Goal: Task Accomplishment & Management: Complete application form

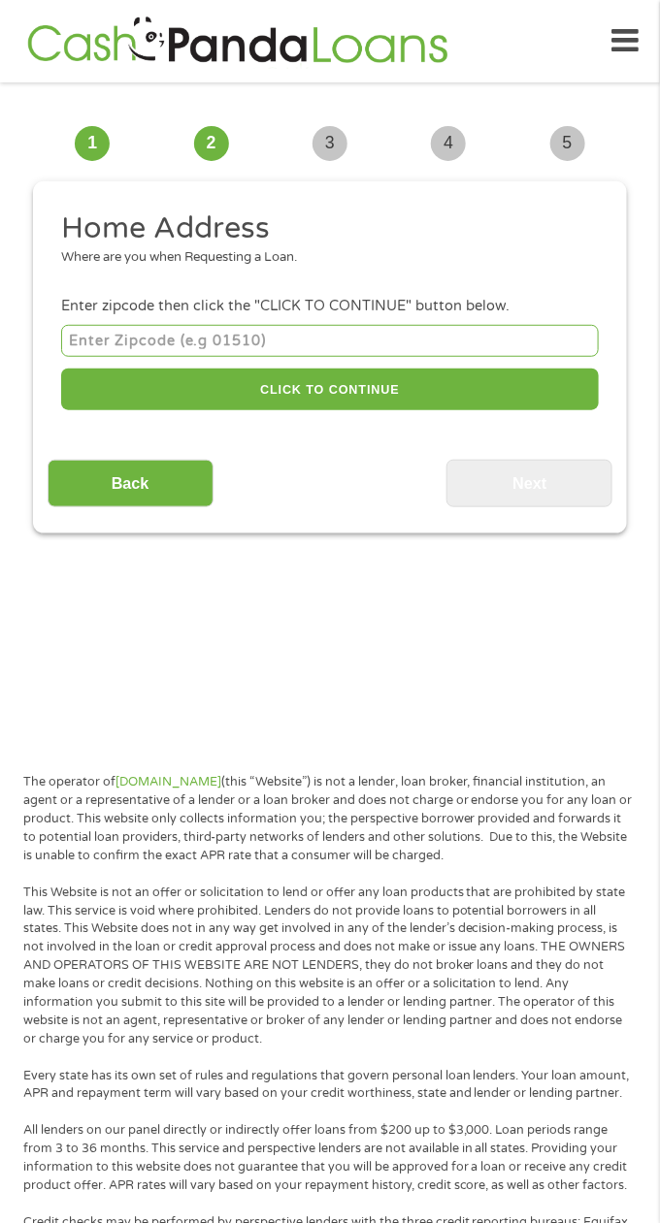
scroll to position [15, 0]
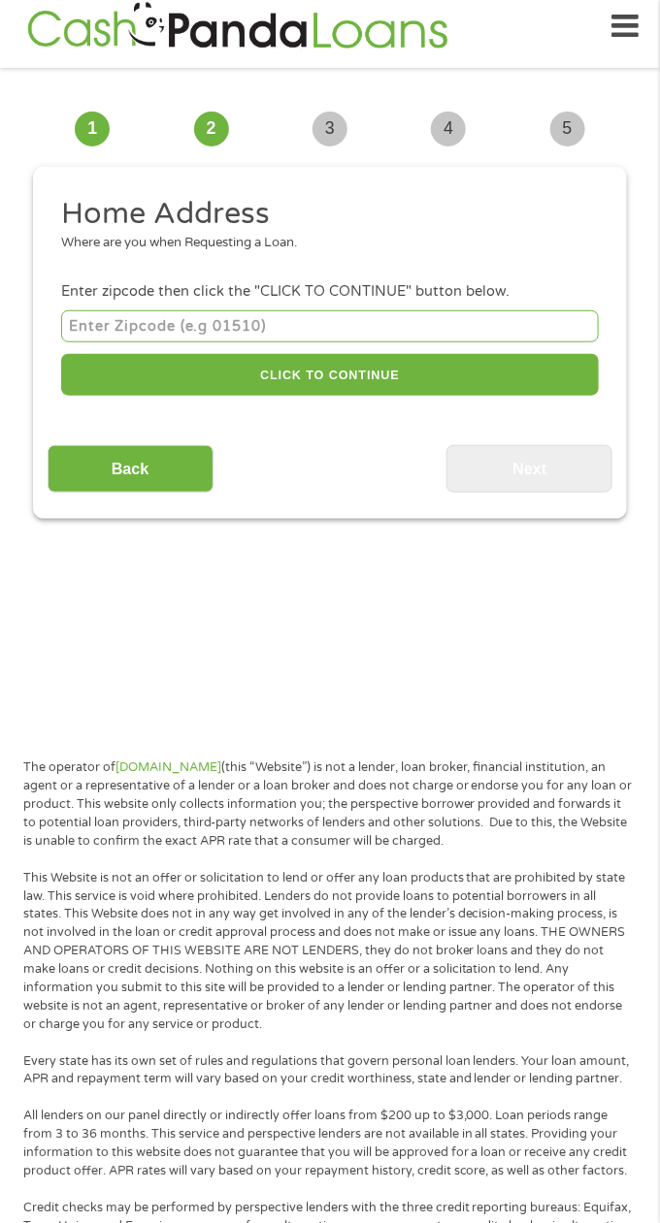
click at [112, 334] on input "number" at bounding box center [329, 326] width 537 height 32
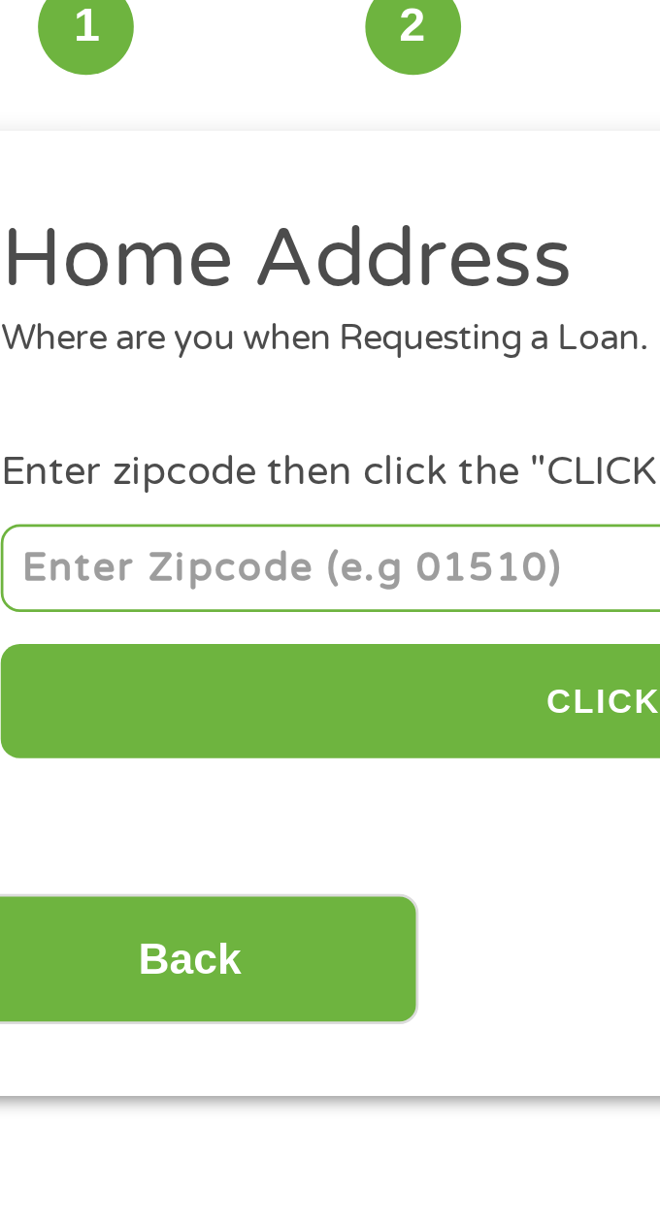
type input "80215"
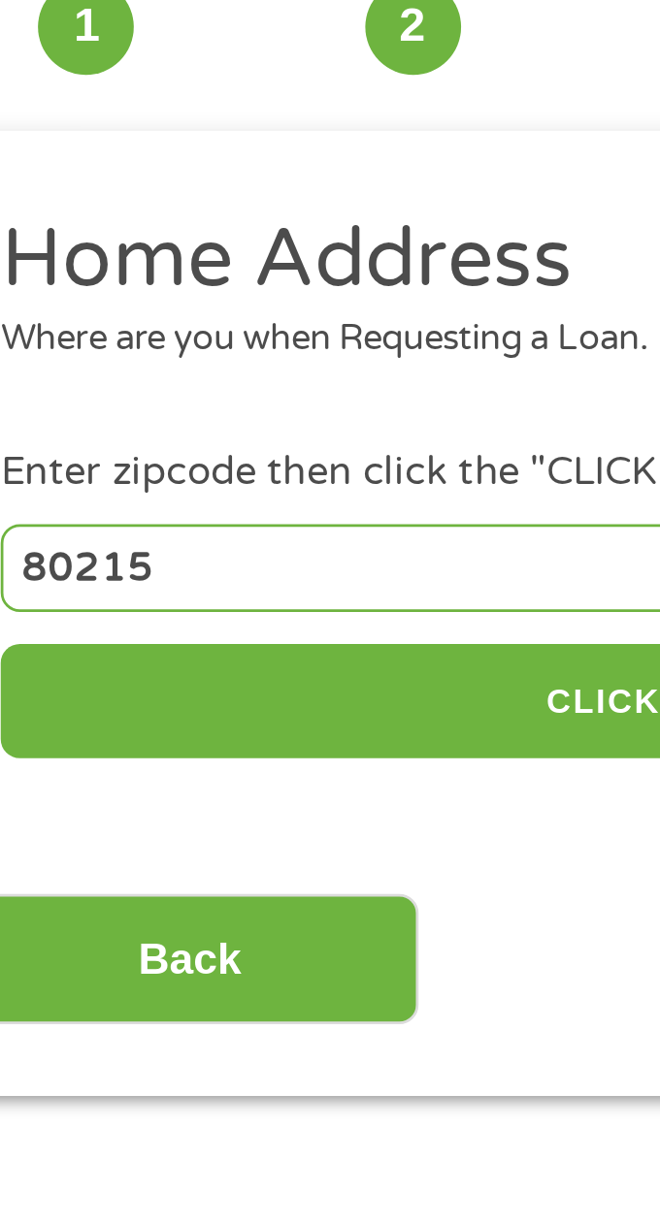
select select "[US_STATE]"
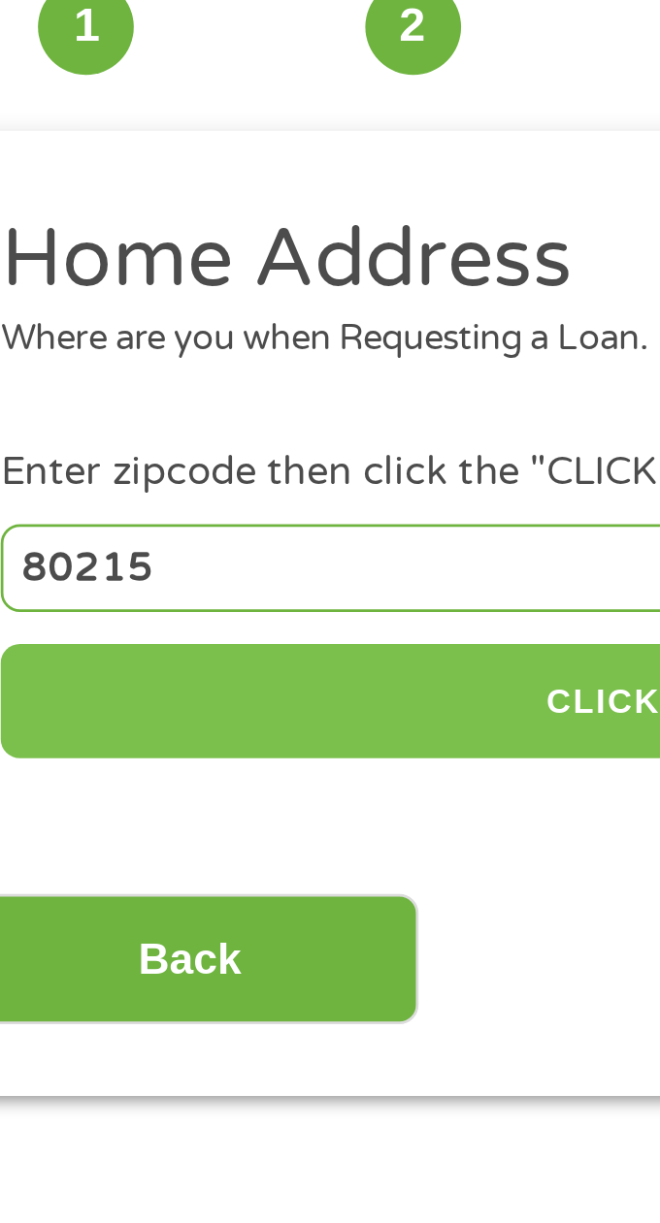
click at [246, 375] on button "CLICK TO CONTINUE" at bounding box center [329, 375] width 537 height 42
type input "80215"
type input "[GEOGRAPHIC_DATA]"
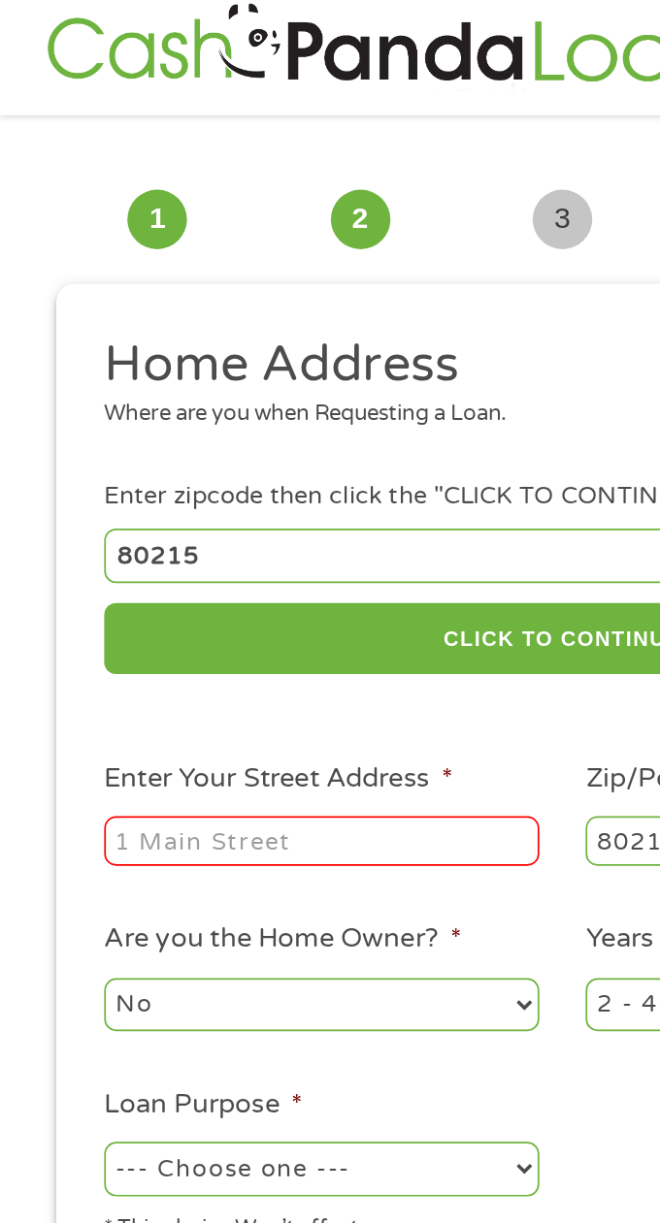
click at [245, 503] on input "Enter Your Street Address *" at bounding box center [188, 493] width 255 height 29
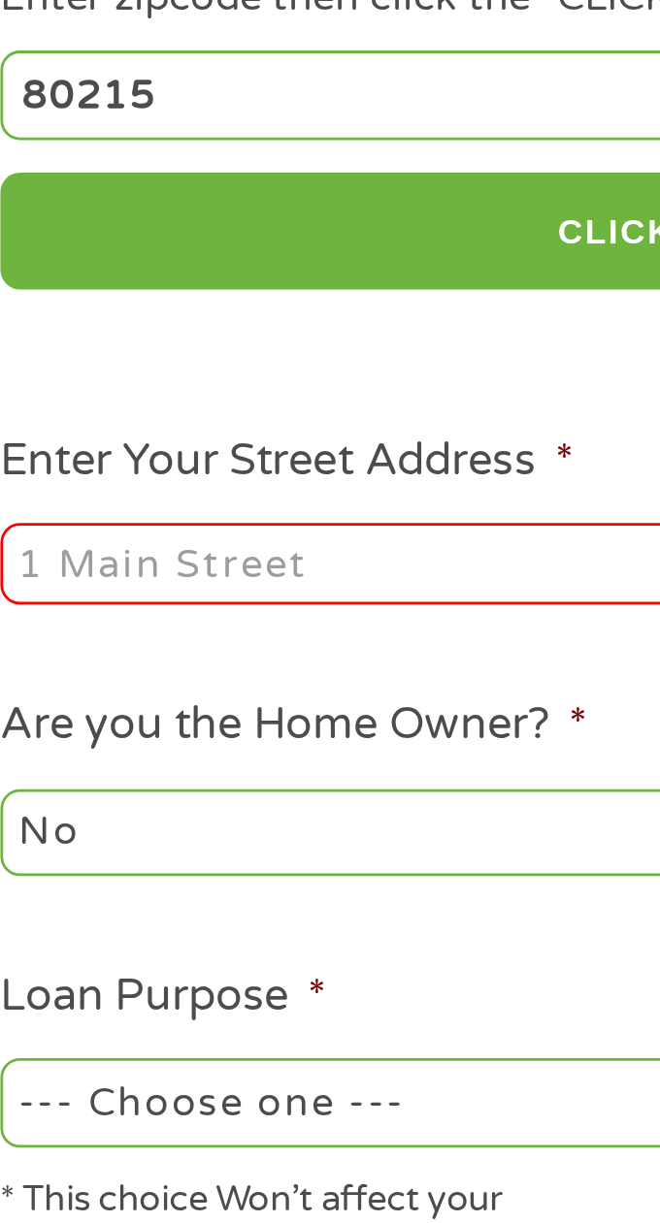
type input "[STREET_ADDRESS]"
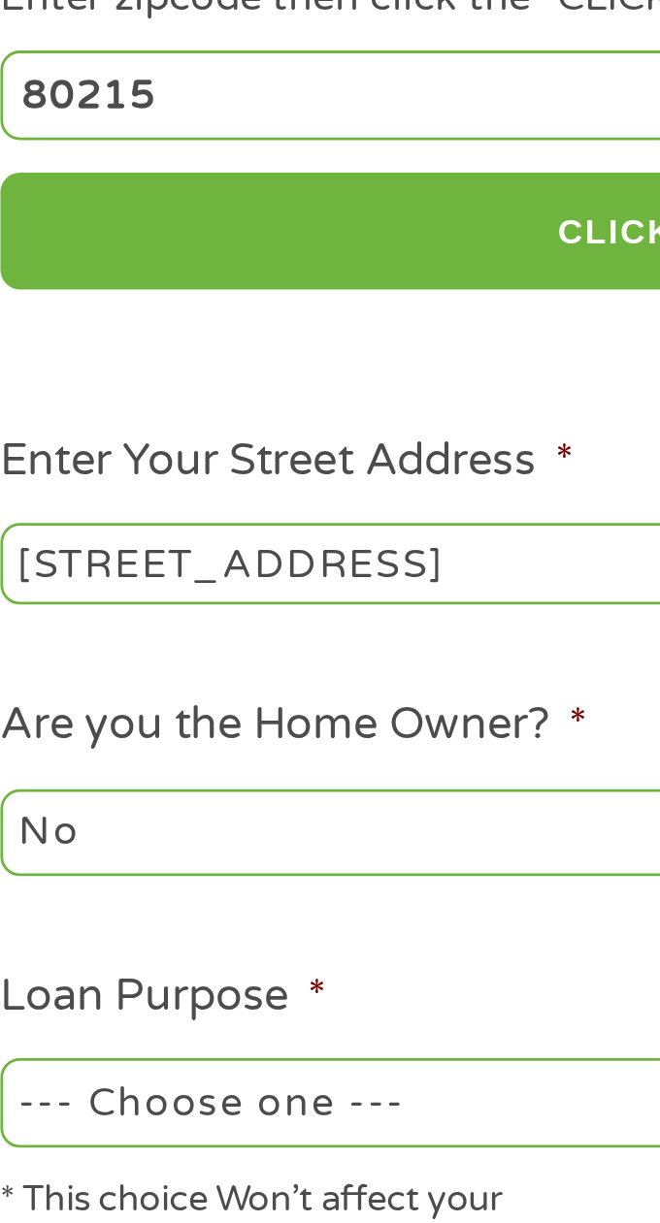
click at [216, 592] on select "No Yes" at bounding box center [188, 589] width 255 height 31
click at [61, 575] on select "No Yes" at bounding box center [188, 589] width 255 height 31
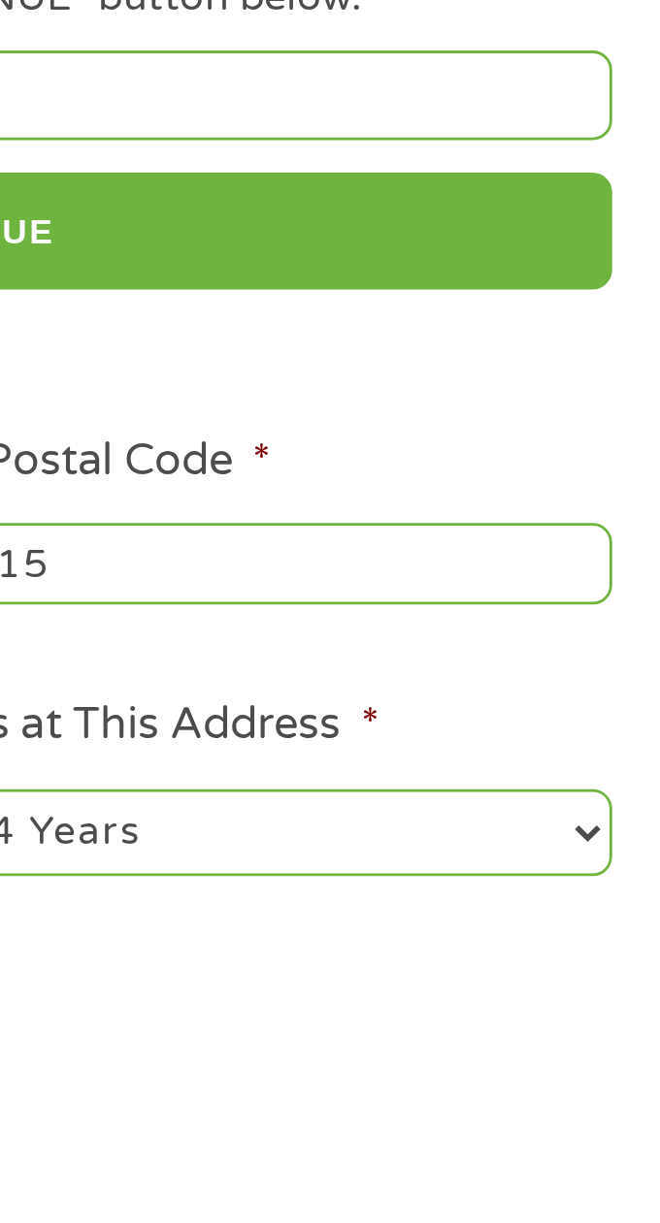
click at [589, 596] on select "1 Year or less 1 - 2 Years 2 - 4 Years Over 4 Years" at bounding box center [470, 589] width 255 height 31
select select "24months"
click at [343, 575] on select "1 Year or less 1 - 2 Years 2 - 4 Years Over 4 Years" at bounding box center [470, 589] width 255 height 31
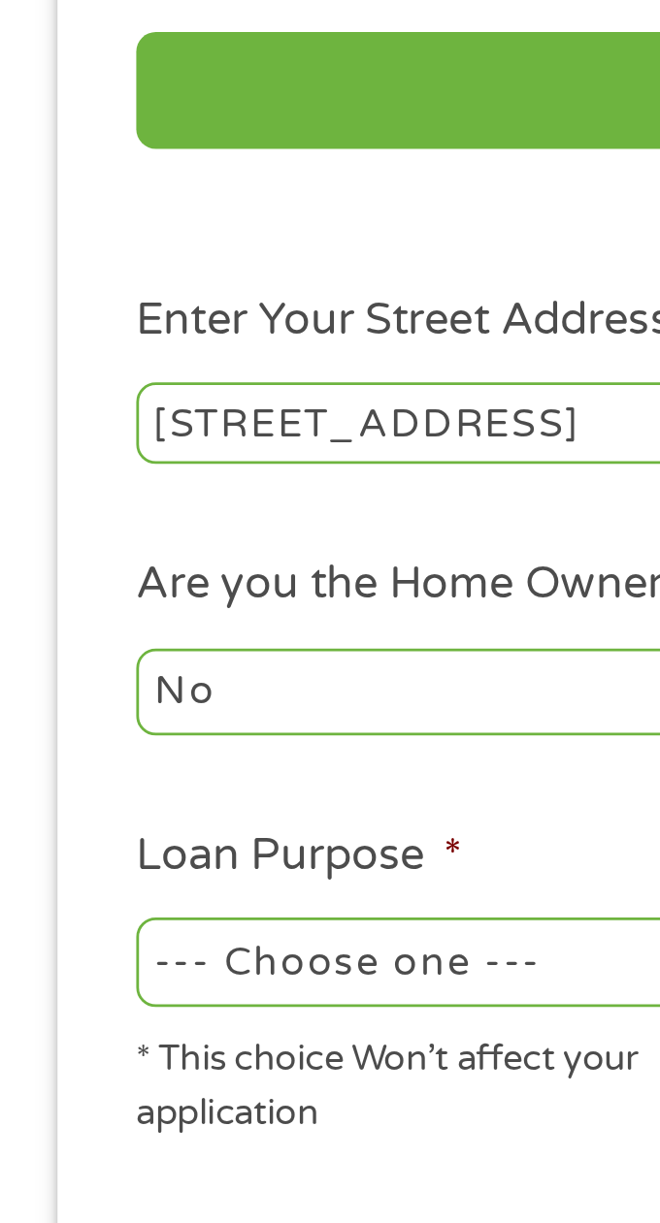
click at [158, 697] on select "--- Choose one --- Pay Bills Debt Consolidation Home Improvement Major Purchase…" at bounding box center [188, 685] width 255 height 31
select select "shorttermcash"
click at [61, 672] on select "--- Choose one --- Pay Bills Debt Consolidation Home Improvement Major Purchase…" at bounding box center [188, 685] width 255 height 31
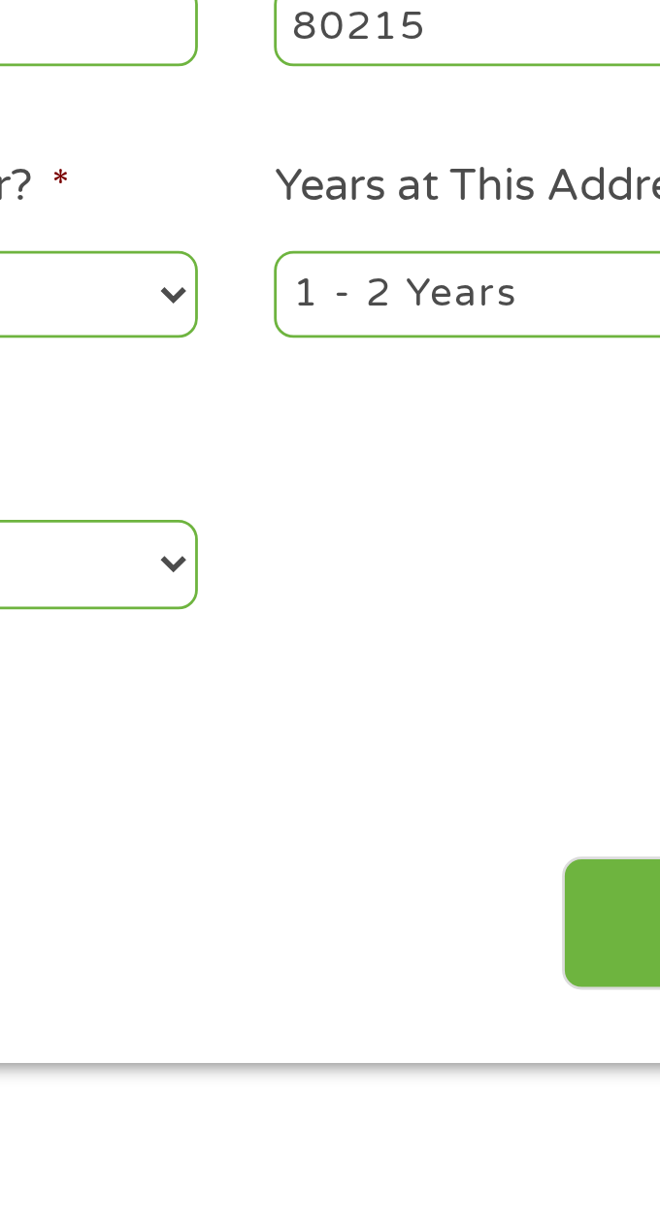
click at [462, 822] on input "Next" at bounding box center [529, 815] width 166 height 48
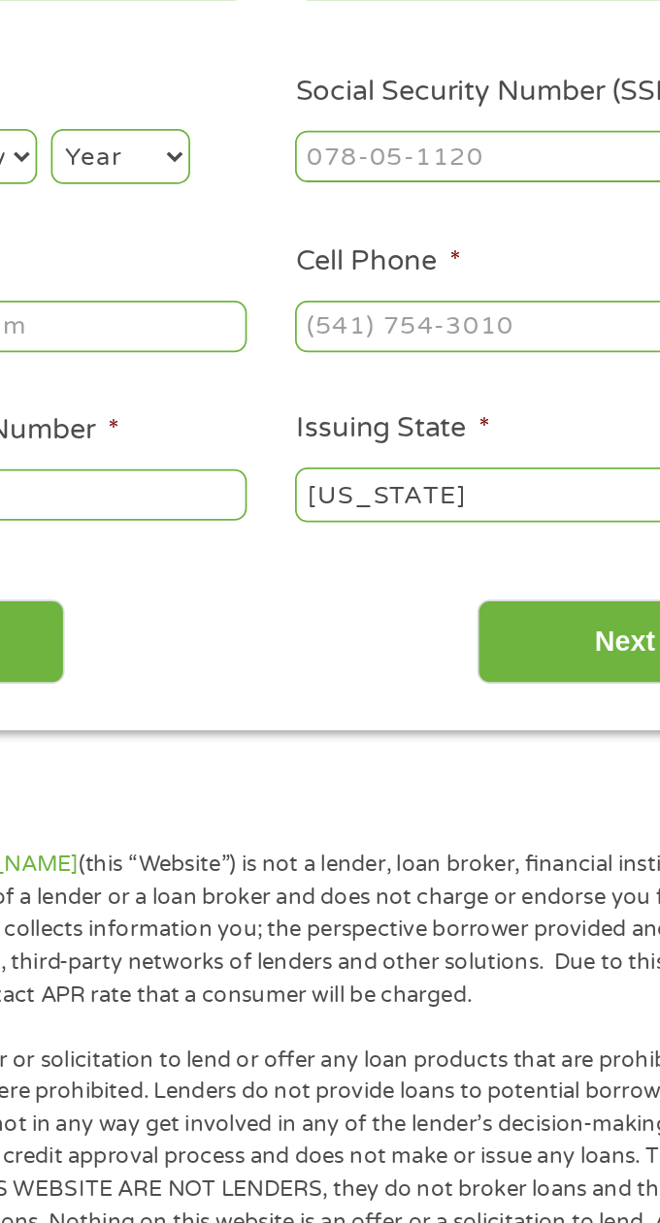
click at [514, 690] on input "Next" at bounding box center [529, 687] width 166 height 48
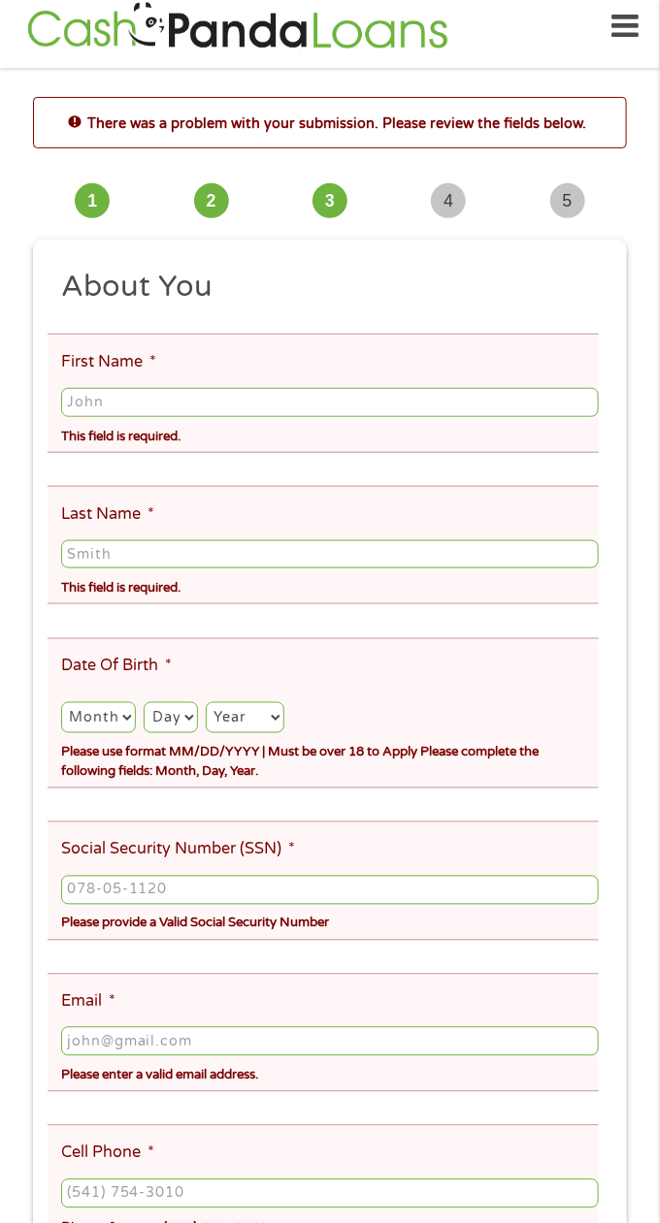
click at [500, 399] on input "First Name *" at bounding box center [329, 402] width 537 height 29
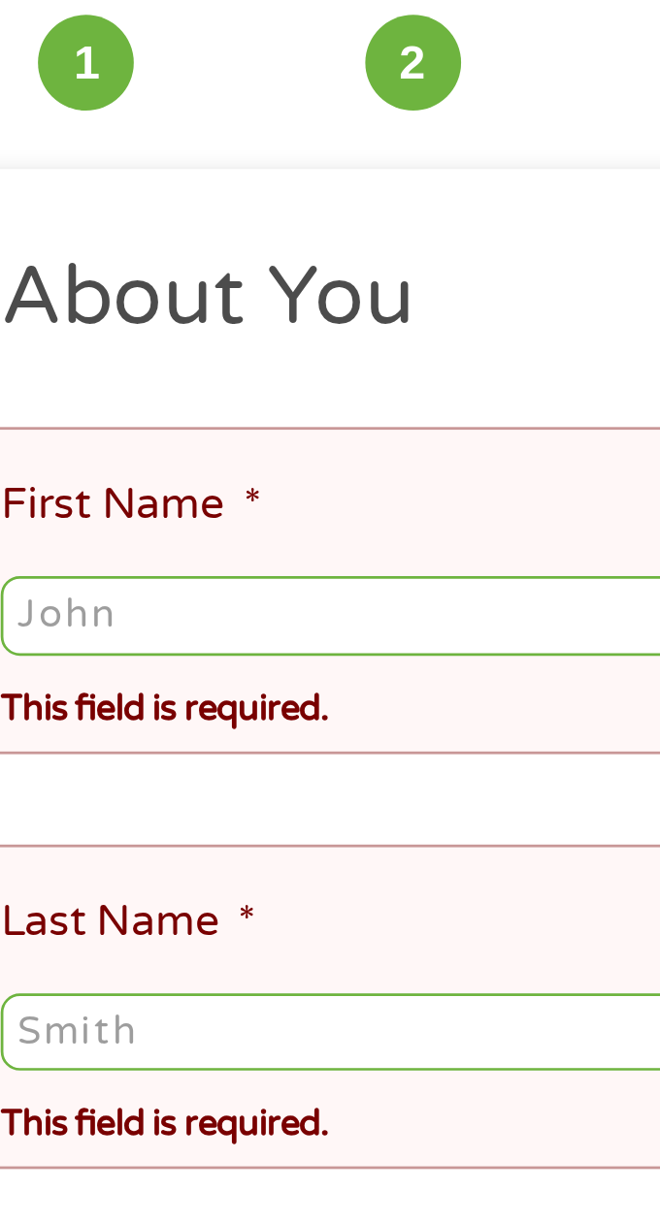
type input "[PERSON_NAME]"
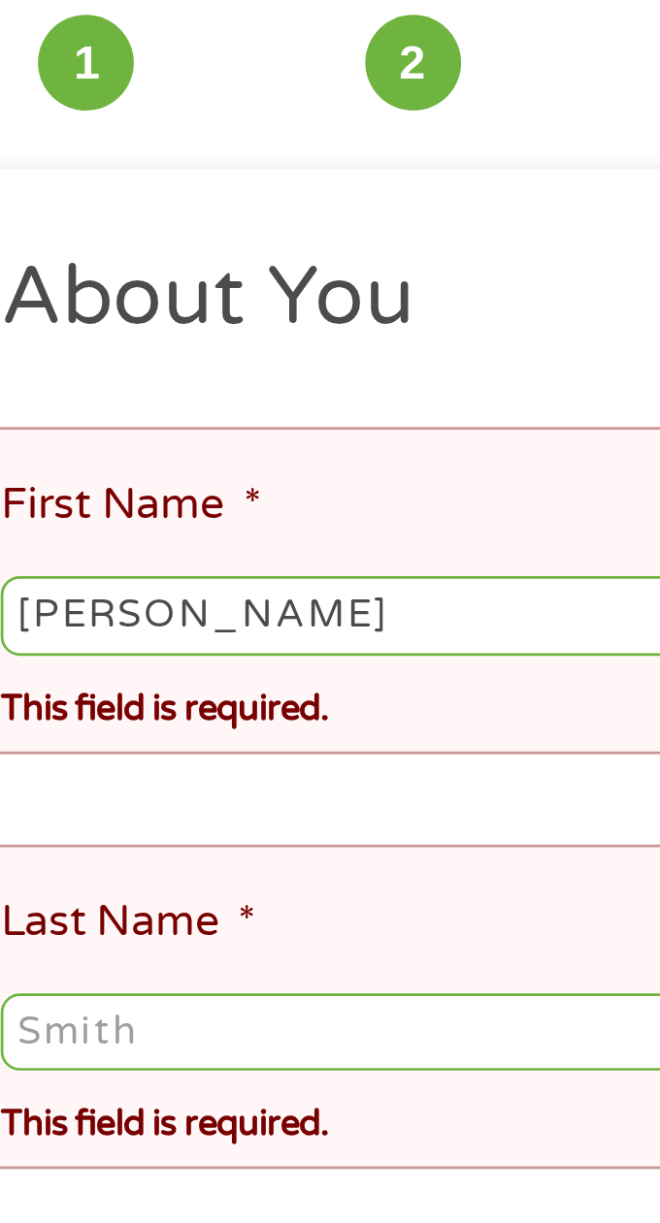
type input "Sena"
type input "[EMAIL_ADDRESS][DOMAIN_NAME]"
type input "[PHONE_NUMBER]"
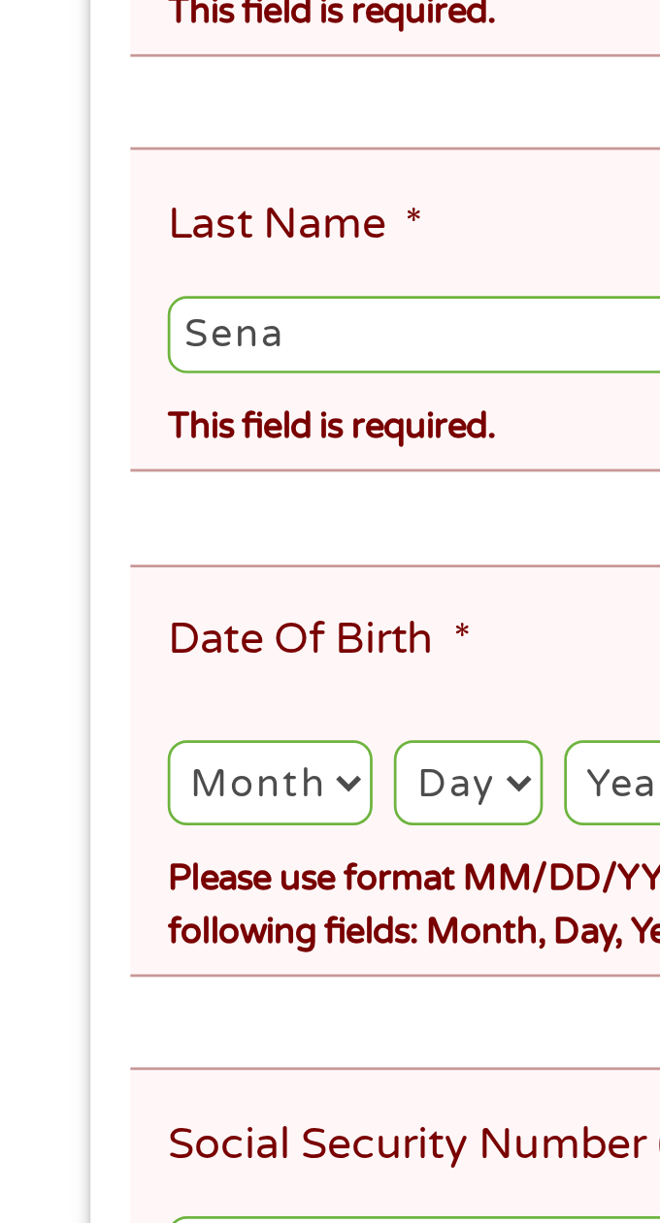
click at [88, 728] on select "Month 1 2 3 4 5 6 7 8 9 10 11 12" at bounding box center [98, 713] width 75 height 31
select select "9"
click at [61, 698] on select "Month 1 2 3 4 5 6 7 8 9 10 11 12" at bounding box center [98, 713] width 75 height 31
click at [169, 724] on select "Day 1 2 3 4 5 6 7 8 9 10 11 12 13 14 15 16 17 18 19 20 21 22 23 24 25 26 27 28 …" at bounding box center [170, 713] width 53 height 31
select select "19"
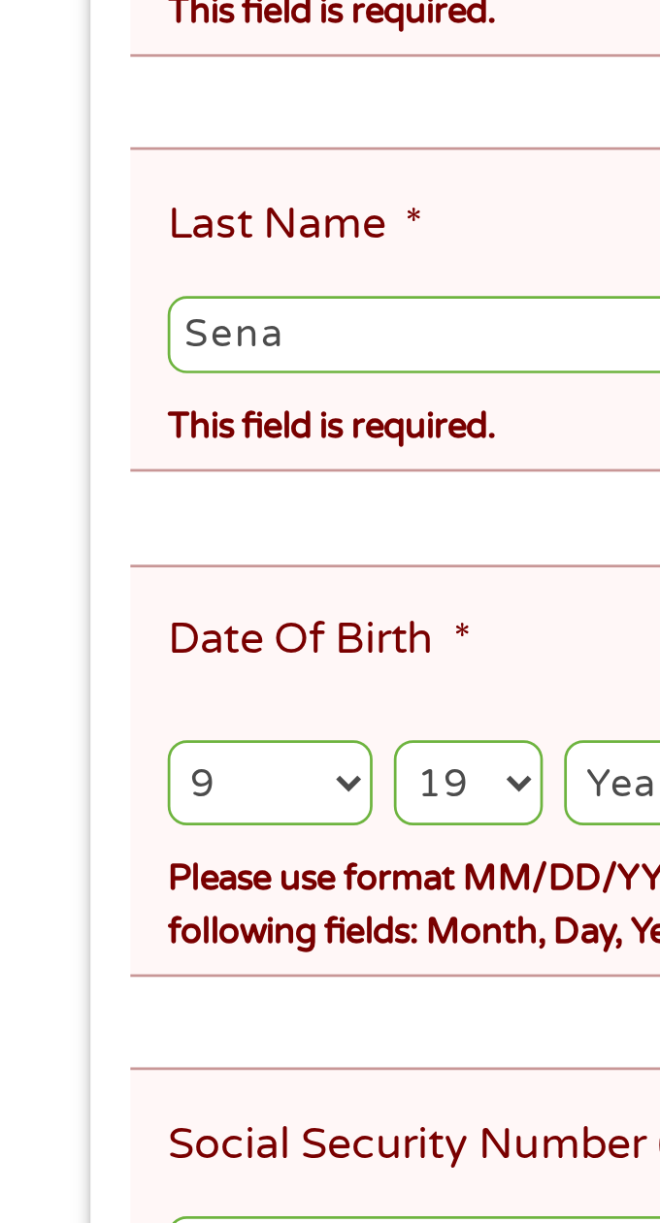
click at [144, 698] on select "Day 1 2 3 4 5 6 7 8 9 10 11 12 13 14 15 16 17 18 19 20 21 22 23 24 25 26 27 28 …" at bounding box center [170, 713] width 53 height 31
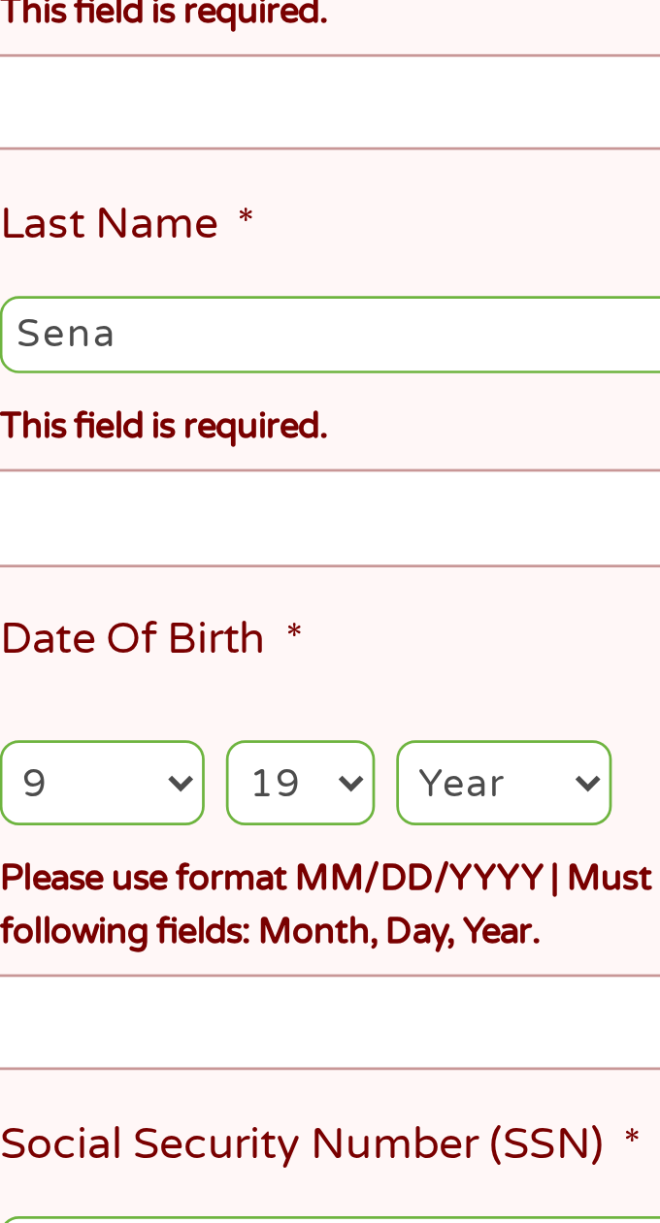
click at [238, 715] on select "Year [DATE] 2006 2005 2004 2003 2002 2001 2000 1999 1998 1997 1996 1995 1994 19…" at bounding box center [245, 713] width 79 height 31
select select "1975"
click at [206, 698] on select "Year [DATE] 2006 2005 2004 2003 2002 2001 2000 1999 1998 1997 1996 1995 1994 19…" at bounding box center [245, 713] width 79 height 31
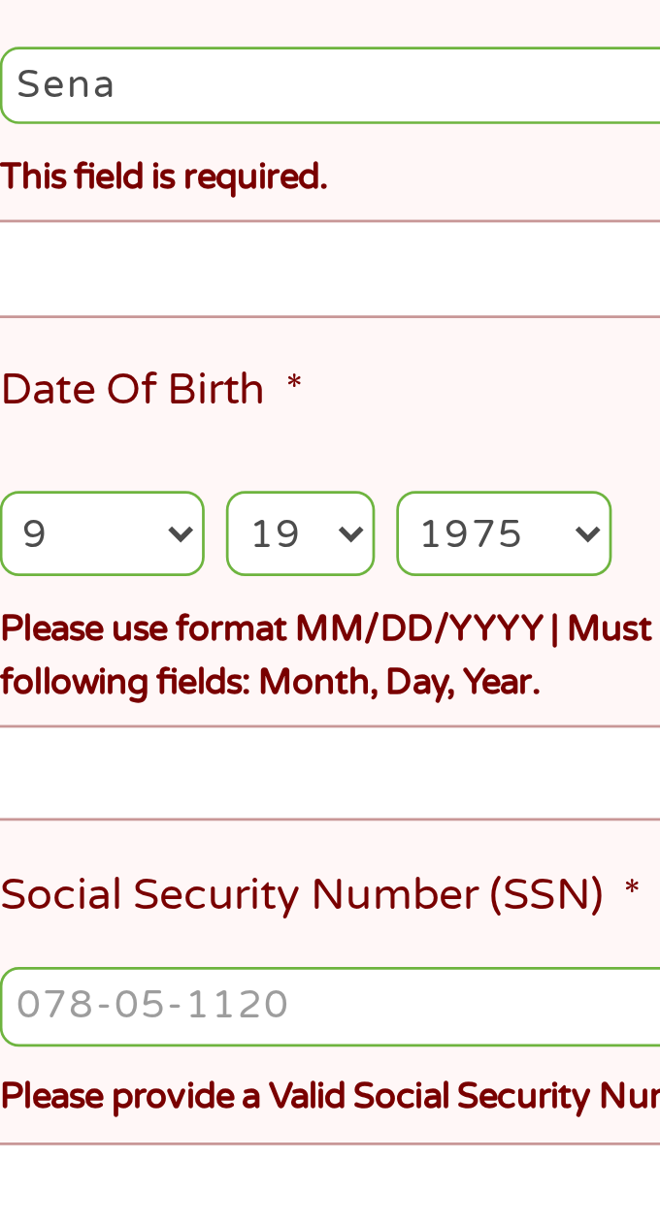
click at [167, 893] on input "Social Security Number (SSN) *" at bounding box center [329, 885] width 537 height 29
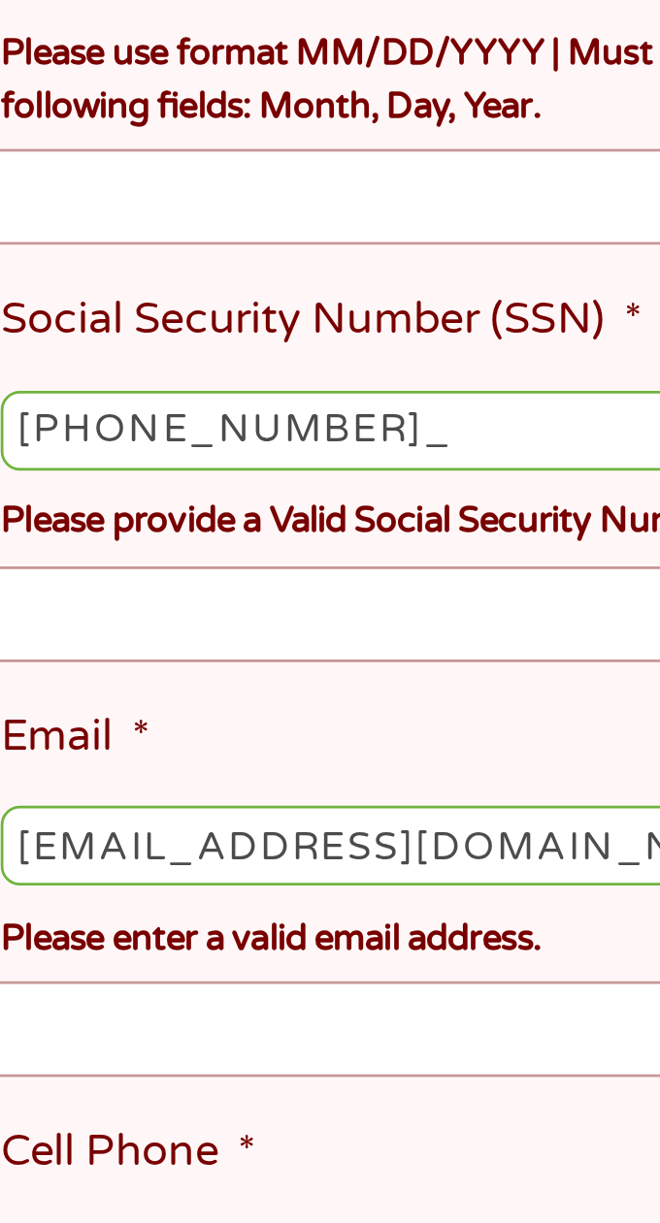
type input "521-17-8956"
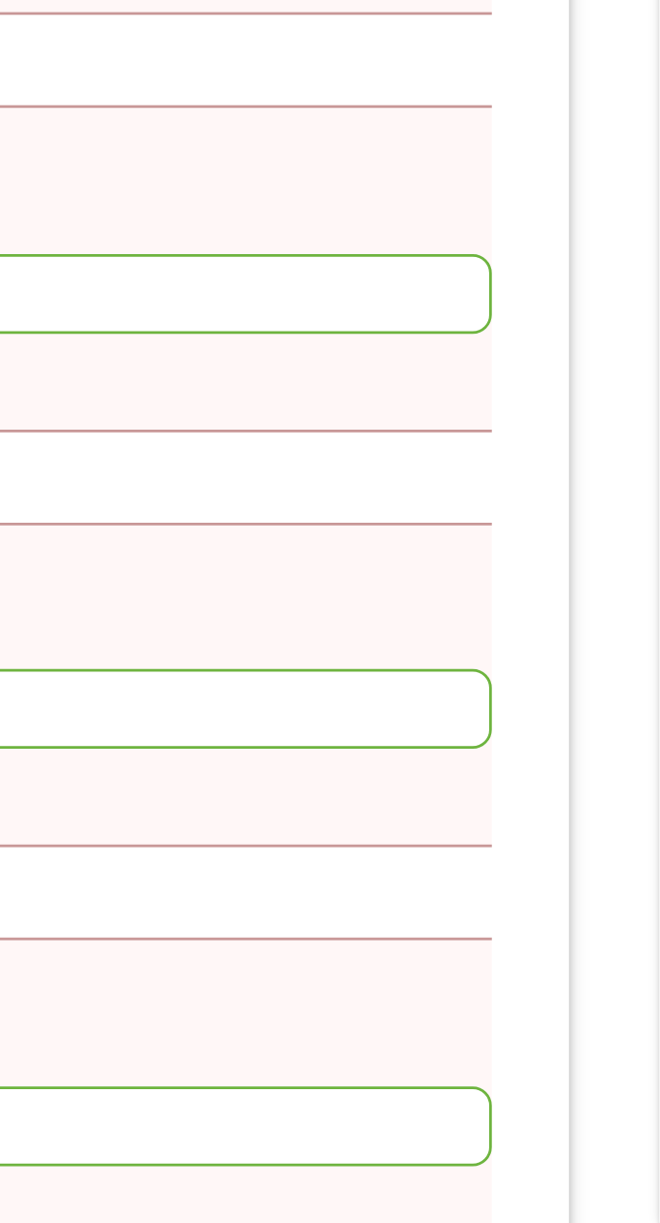
scroll to position [20, 0]
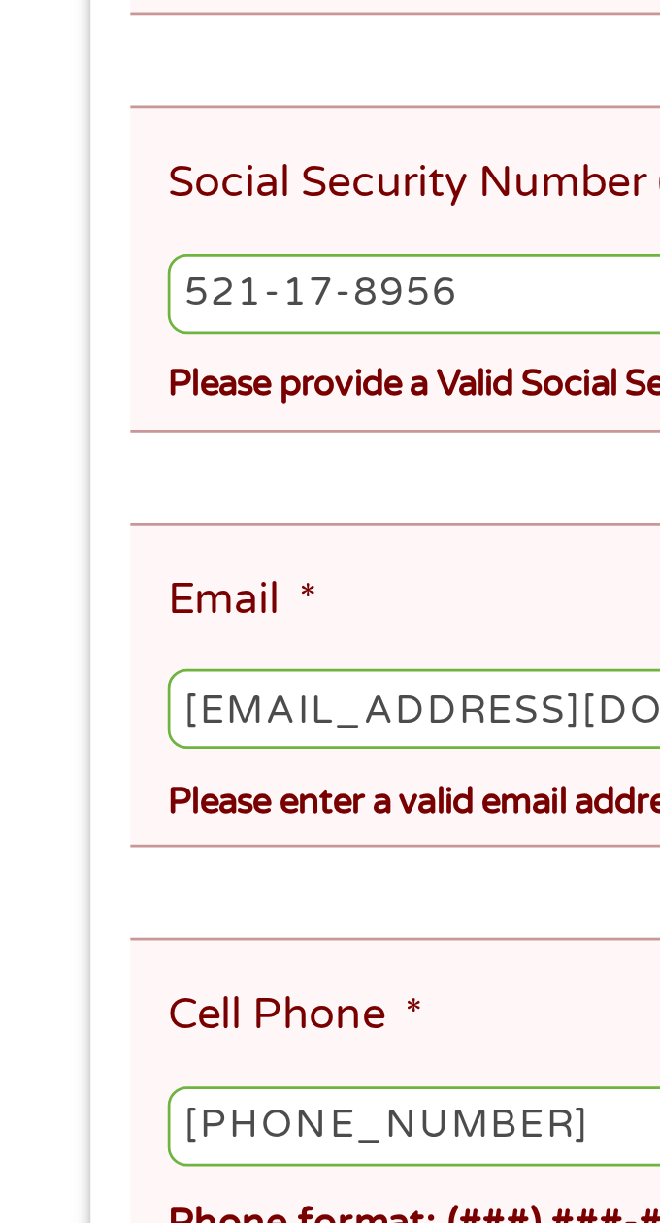
click at [187, 1107] on ul "About You This field is hidden when viewing the form Title * --- Choose one ---…" at bounding box center [331, 891] width 566 height 1258
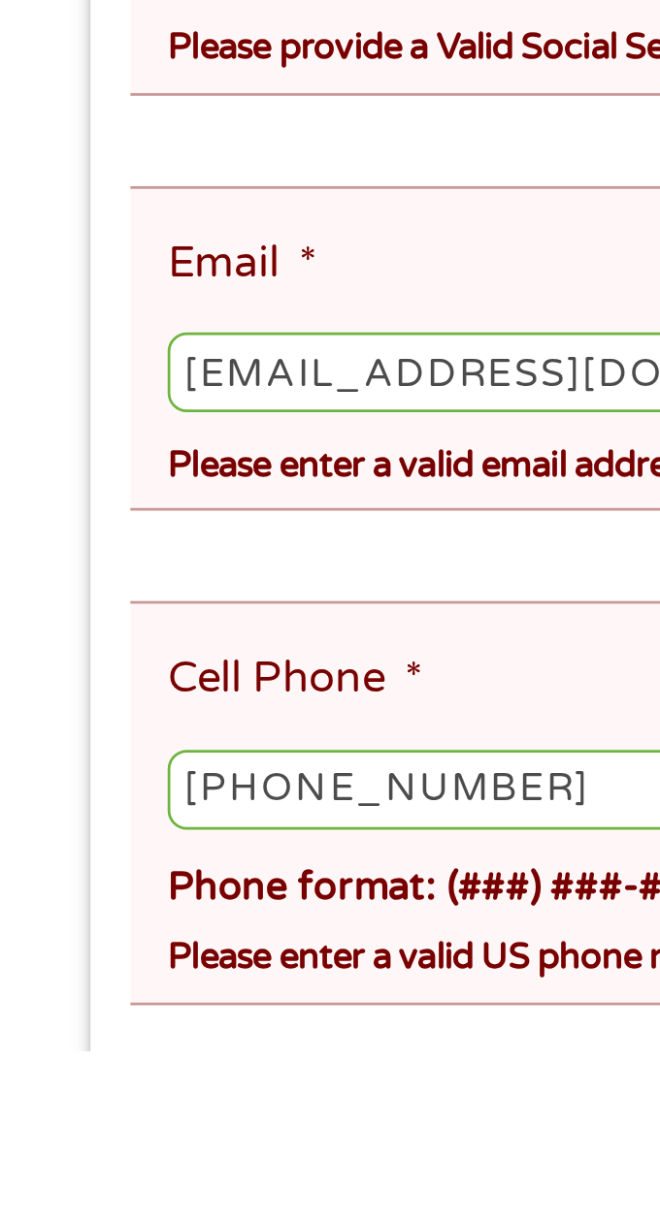
scroll to position [81, 0]
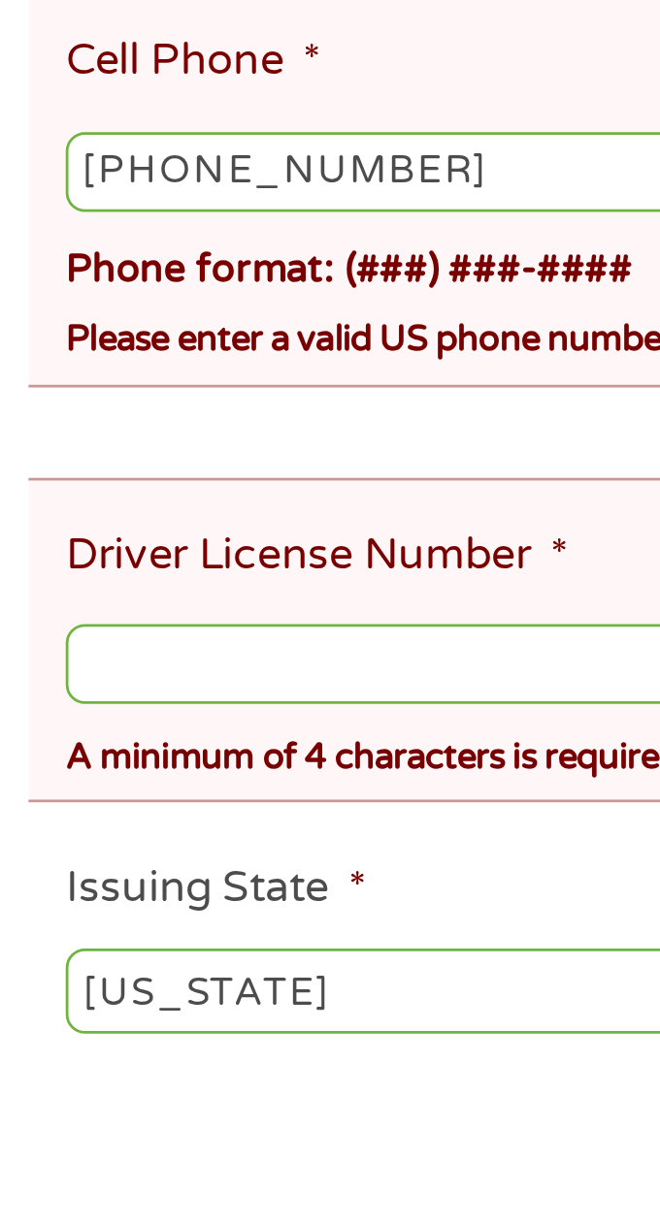
click at [89, 1088] on input "Driver License Number *" at bounding box center [329, 1082] width 537 height 29
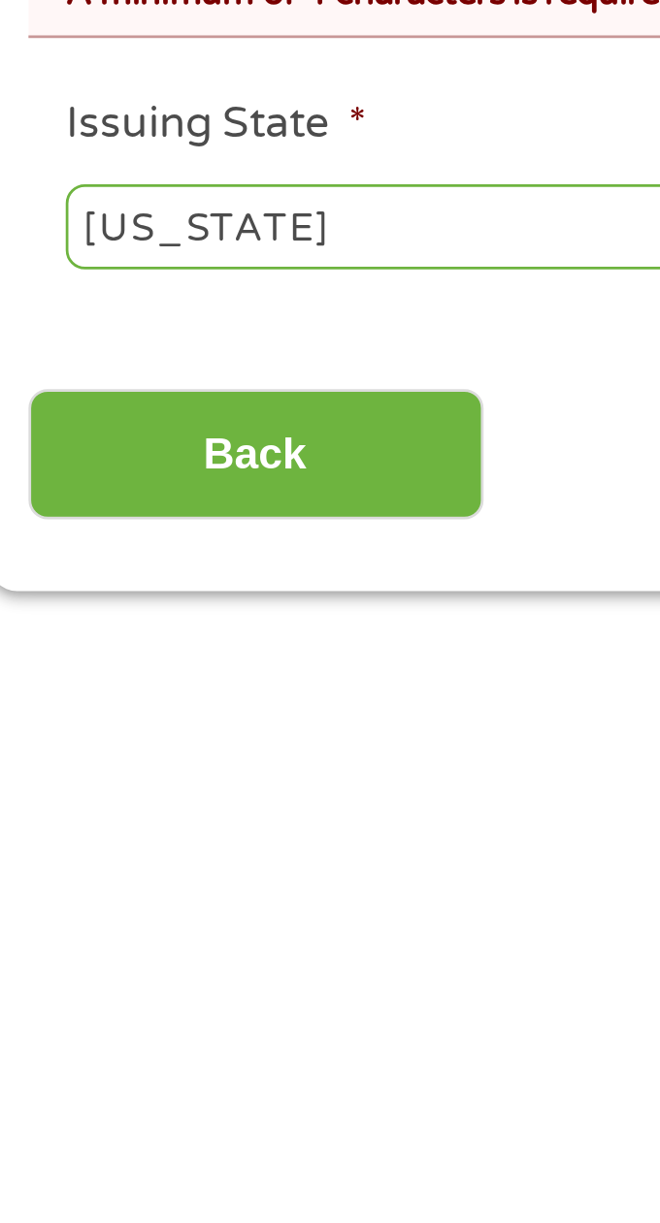
scroll to position [427, 0]
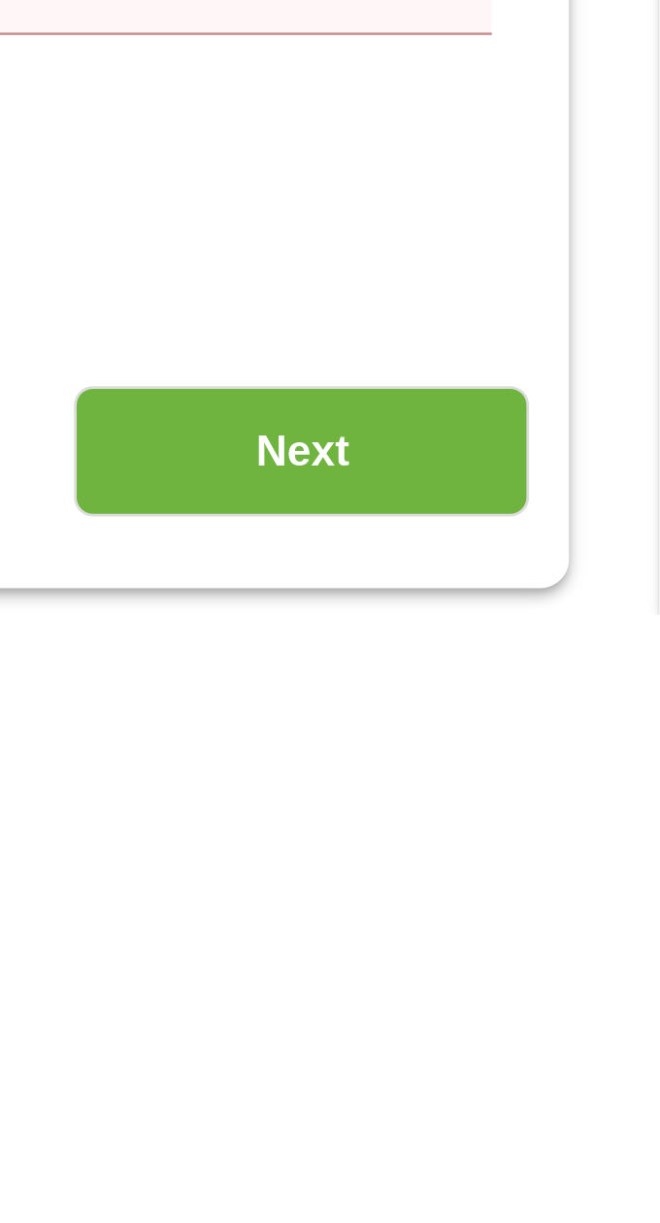
type input "941261344"
click at [538, 1177] on input "Next" at bounding box center [529, 1164] width 166 height 48
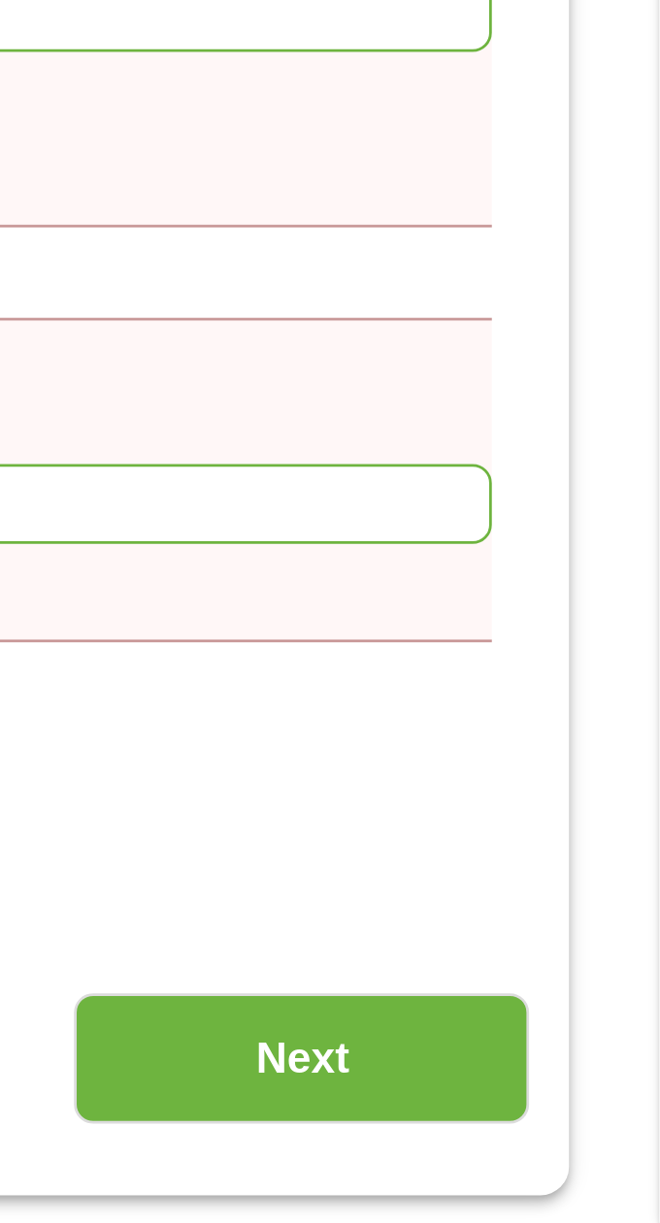
click at [559, 1160] on input "Next" at bounding box center [529, 1164] width 166 height 48
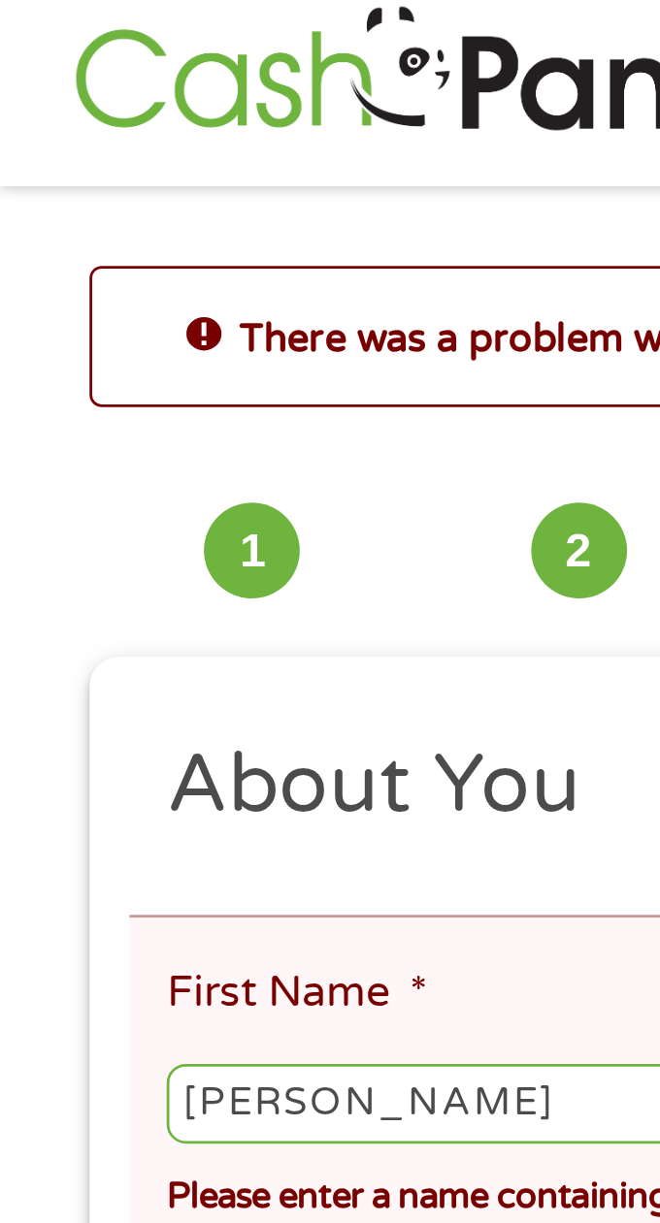
scroll to position [0, 0]
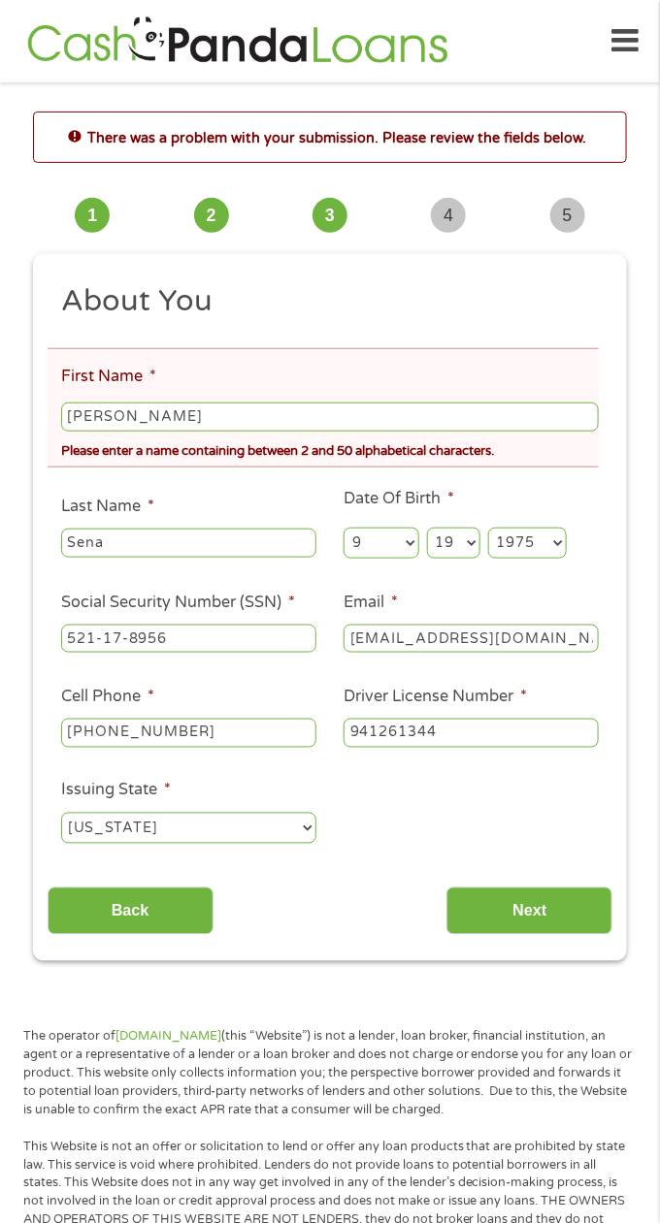
click at [188, 424] on input "[PERSON_NAME]" at bounding box center [329, 417] width 537 height 29
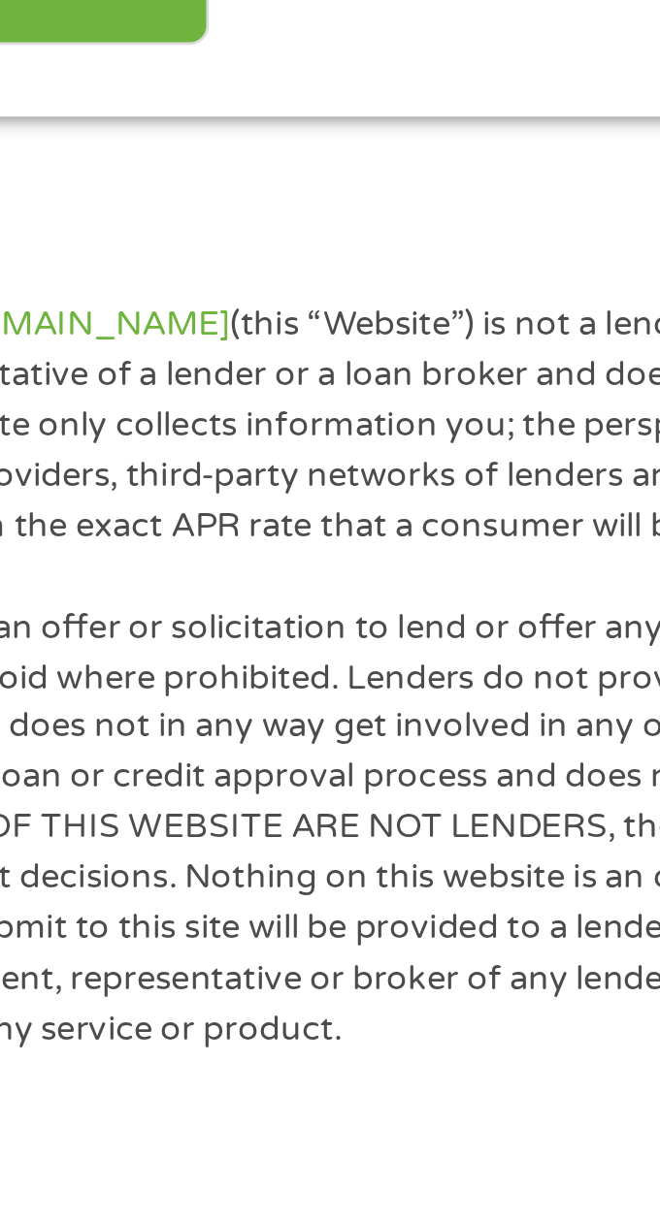
scroll to position [109, 0]
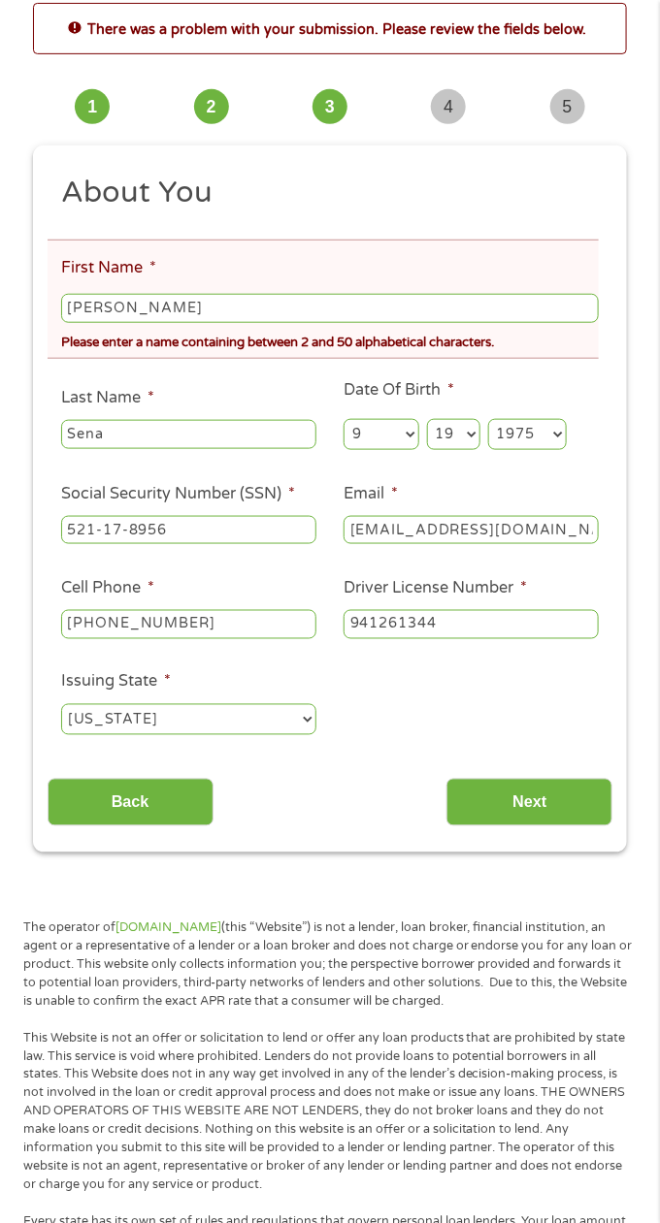
click at [159, 310] on input "[PERSON_NAME]" at bounding box center [329, 308] width 537 height 29
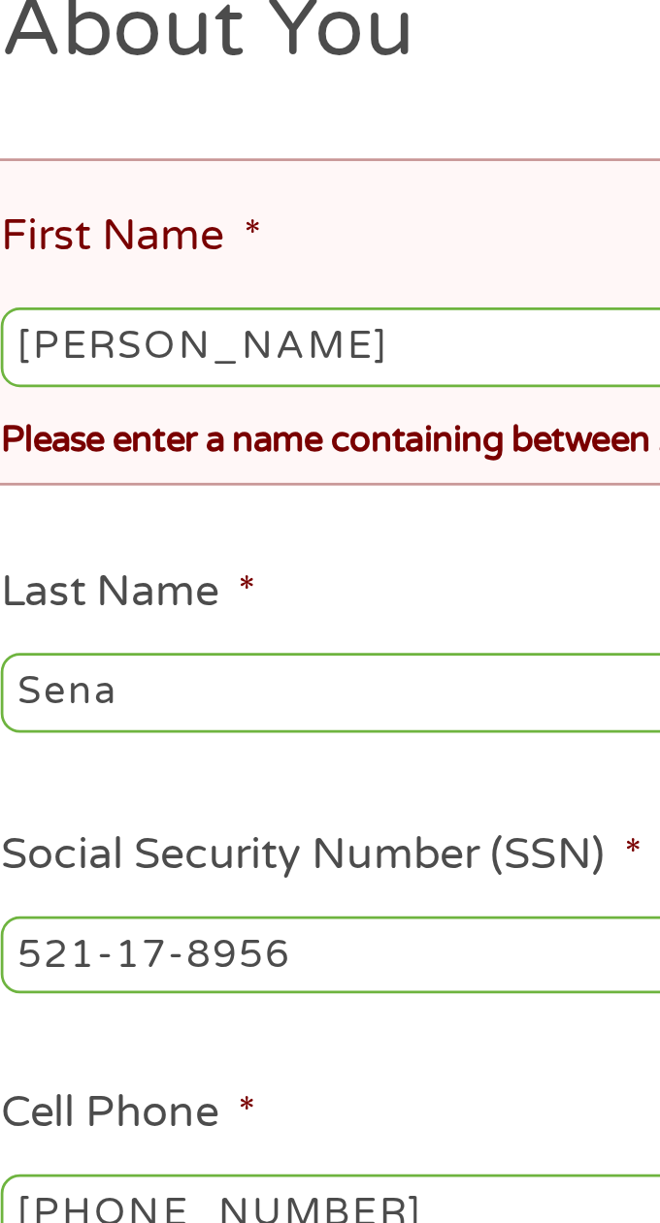
scroll to position [119, 0]
type input "[PERSON_NAME]"
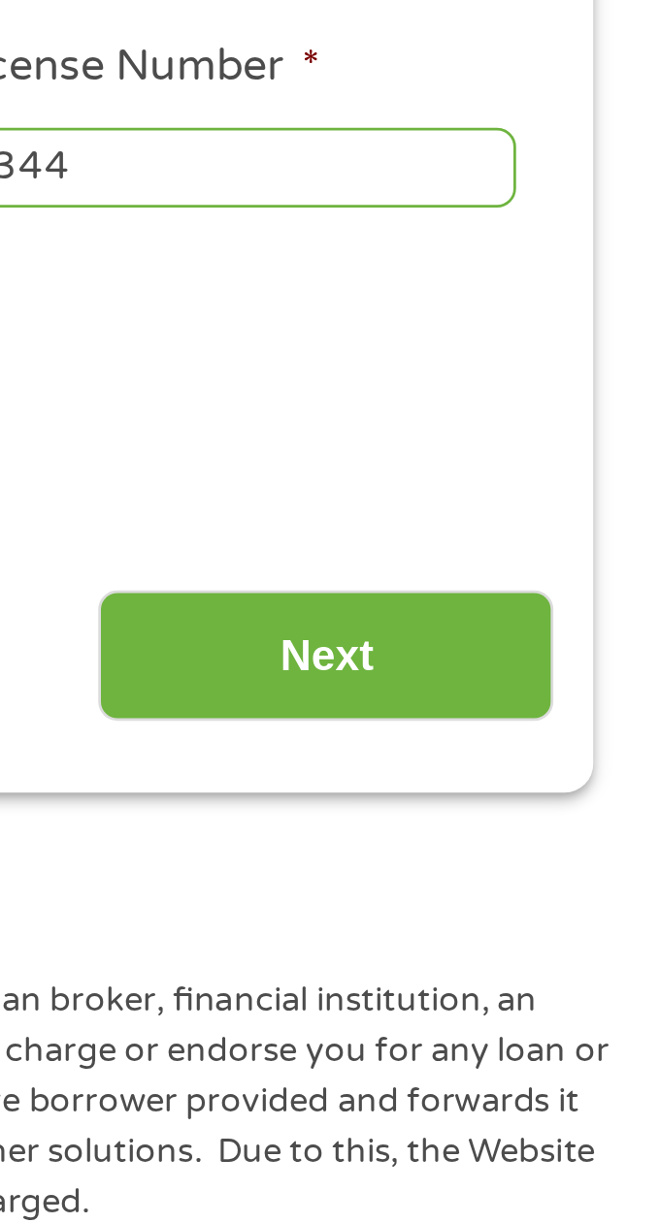
scroll to position [651, 0]
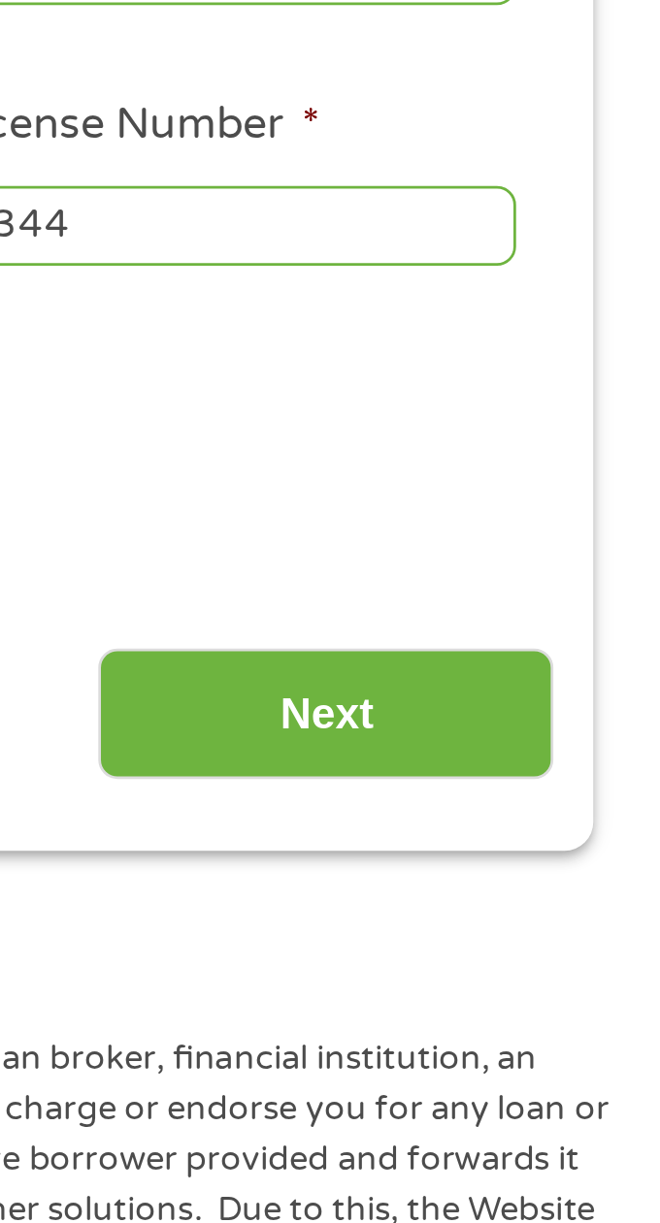
click at [562, 266] on input "Next" at bounding box center [529, 261] width 166 height 48
click at [547, 276] on input "Next" at bounding box center [529, 261] width 166 height 48
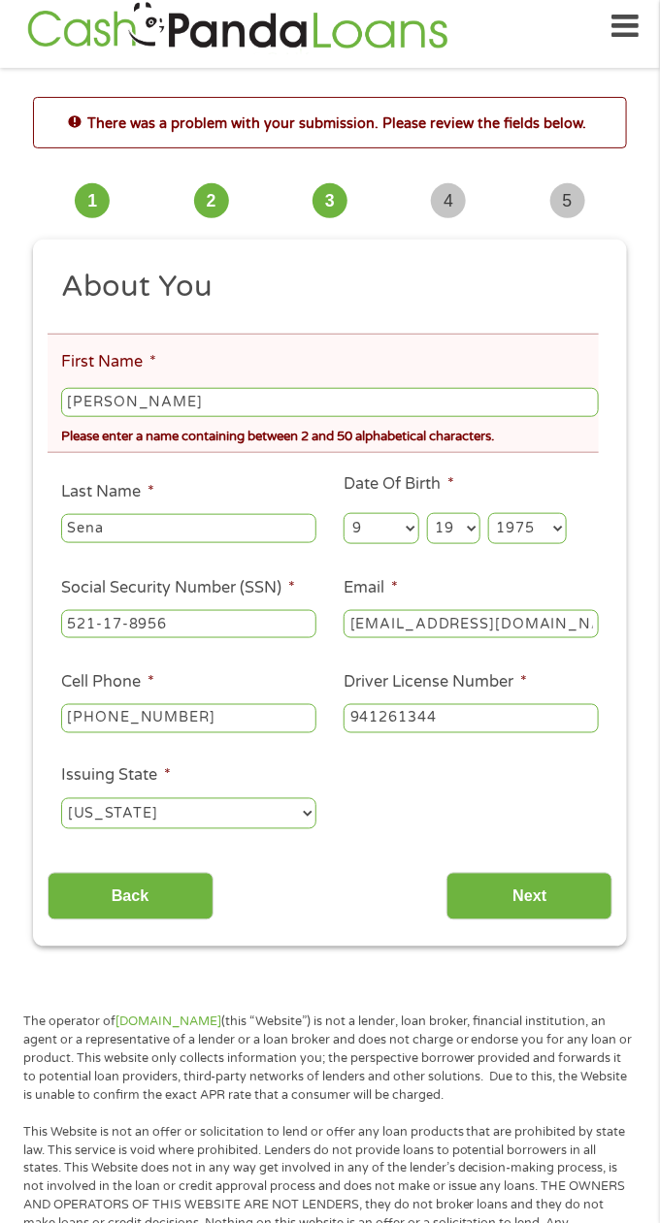
scroll to position [0, 0]
